Goal: Information Seeking & Learning: Learn about a topic

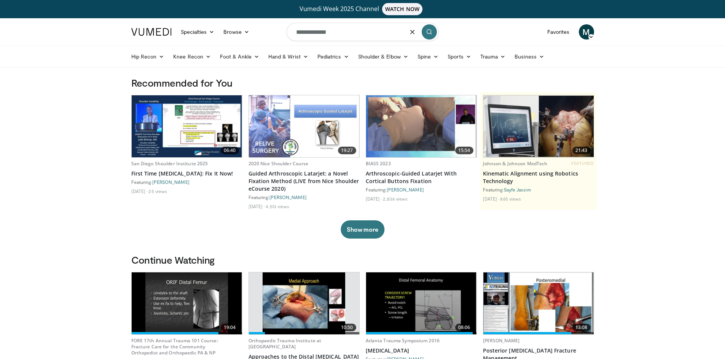
type input "**********"
click at [428, 31] on icon "submit" at bounding box center [429, 32] width 6 height 6
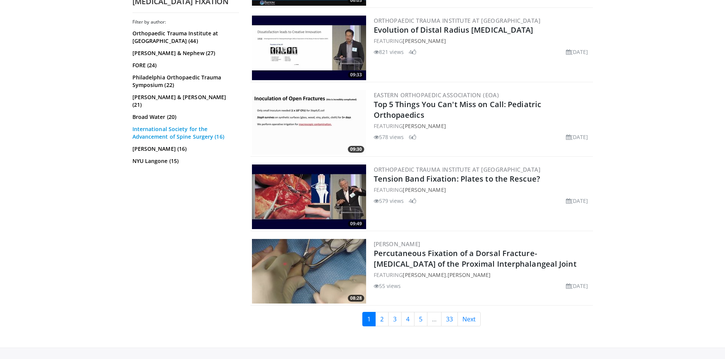
scroll to position [1854, 0]
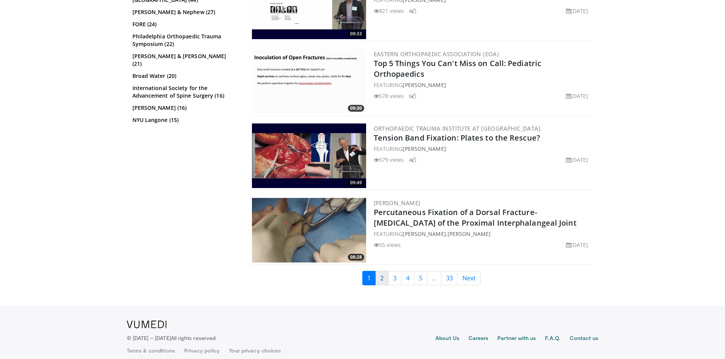
click at [387, 271] on link "2" at bounding box center [381, 278] width 13 height 14
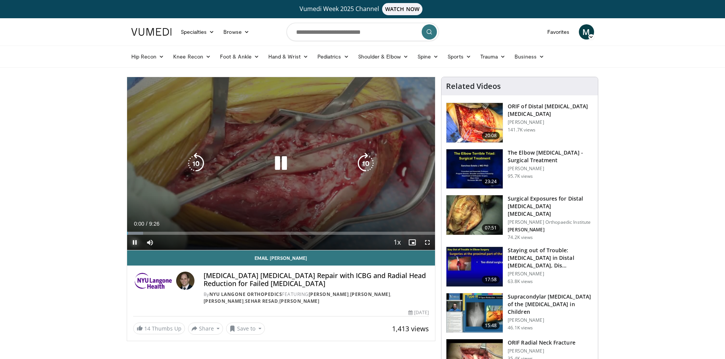
click at [132, 240] on video-js "**********" at bounding box center [281, 163] width 308 height 173
click at [132, 240] on span "Video Player" at bounding box center [134, 242] width 15 height 15
click at [140, 232] on div "Loaded : 7.03% 0:24 0:31" at bounding box center [281, 233] width 308 height 3
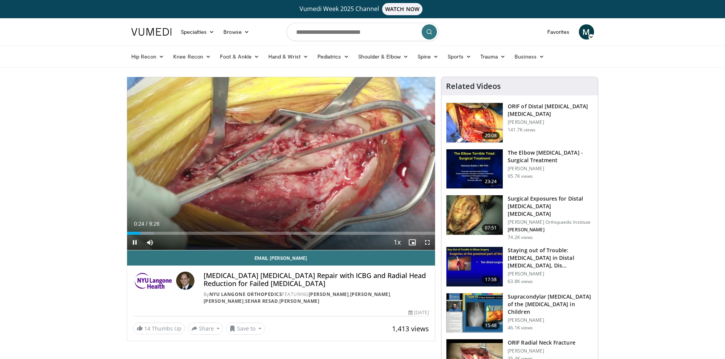
click at [169, 235] on div "Current Time 0:24 / Duration 9:26 Pause Skip Backward Skip Forward Mute 0% Load…" at bounding box center [281, 242] width 308 height 15
click at [154, 233] on div "Loaded : 14.13% 0:26 0:51" at bounding box center [281, 233] width 308 height 3
click at [177, 232] on div "Progress Bar" at bounding box center [163, 233] width 48 height 3
click at [201, 234] on div "Progress Bar" at bounding box center [201, 233] width 1 height 3
click at [226, 233] on div "Progress Bar" at bounding box center [226, 233] width 1 height 3
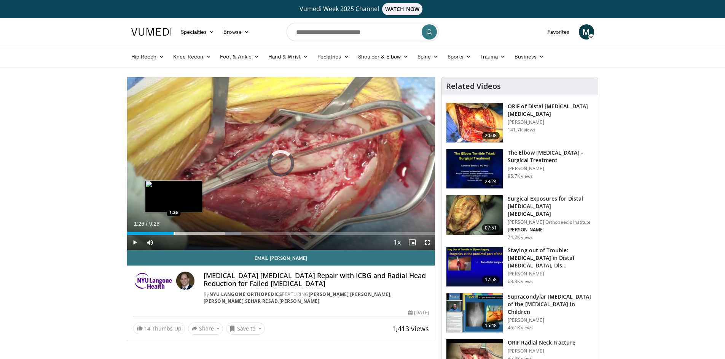
click at [173, 230] on div "Loaded : 37.08% 3:01 1:26" at bounding box center [281, 231] width 308 height 7
click at [196, 232] on div "Progress Bar" at bounding box center [196, 233] width 1 height 3
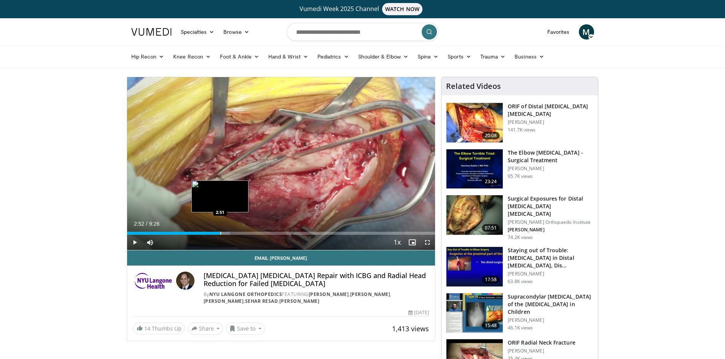
click at [220, 232] on div "Progress Bar" at bounding box center [220, 233] width 1 height 3
click at [243, 229] on div "Loaded : 42.26% 2:57 3:34" at bounding box center [281, 231] width 308 height 7
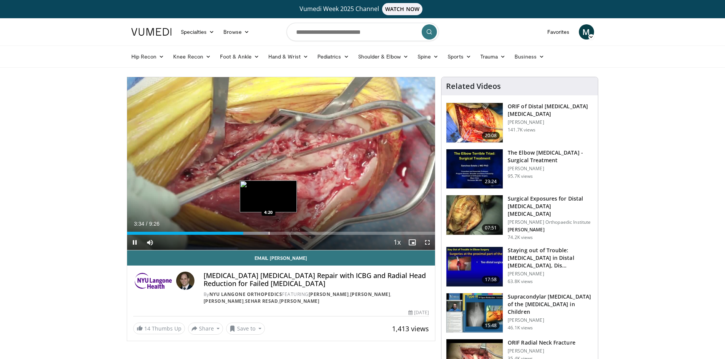
click at [269, 233] on div "Progress Bar" at bounding box center [269, 233] width 1 height 3
click at [254, 229] on div "Loaded : 49.45% 3:53 3:53" at bounding box center [281, 231] width 308 height 7
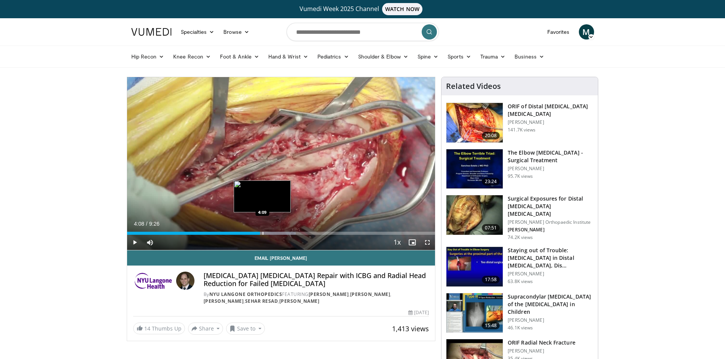
click at [262, 234] on div "Progress Bar" at bounding box center [262, 233] width 1 height 3
click at [268, 234] on div "Progress Bar" at bounding box center [268, 233] width 1 height 3
click at [292, 234] on div "Progress Bar" at bounding box center [292, 233] width 1 height 3
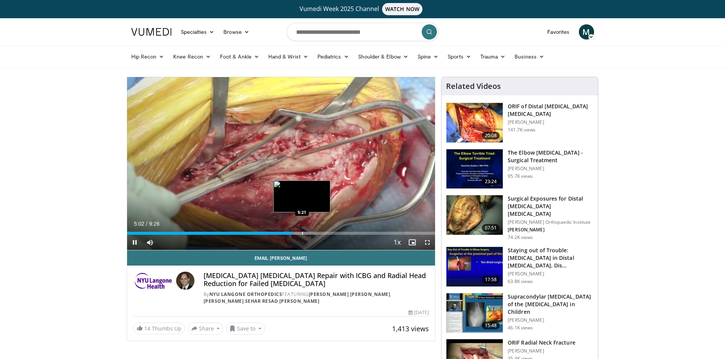
click at [302, 234] on div "Progress Bar" at bounding box center [302, 233] width 1 height 3
click at [316, 232] on div "Progress Bar" at bounding box center [316, 233] width 1 height 3
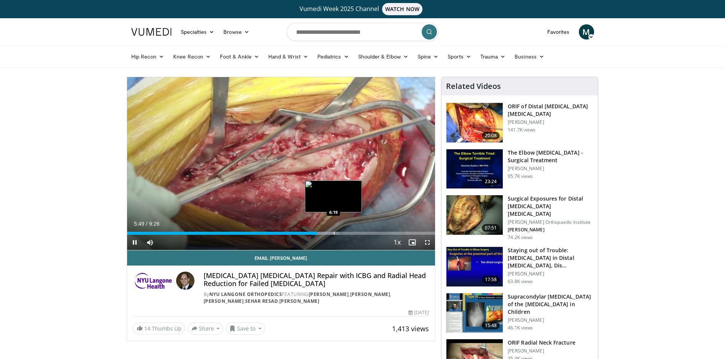
click at [334, 234] on div "Progress Bar" at bounding box center [334, 233] width 1 height 3
click at [342, 233] on div "Progress Bar" at bounding box center [342, 233] width 1 height 3
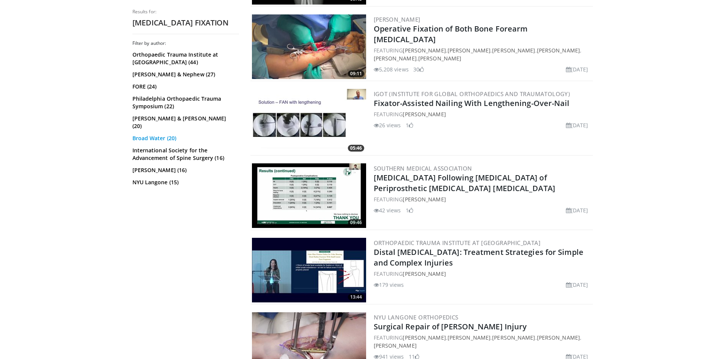
scroll to position [1065, 0]
